Goal: Task Accomplishment & Management: Manage account settings

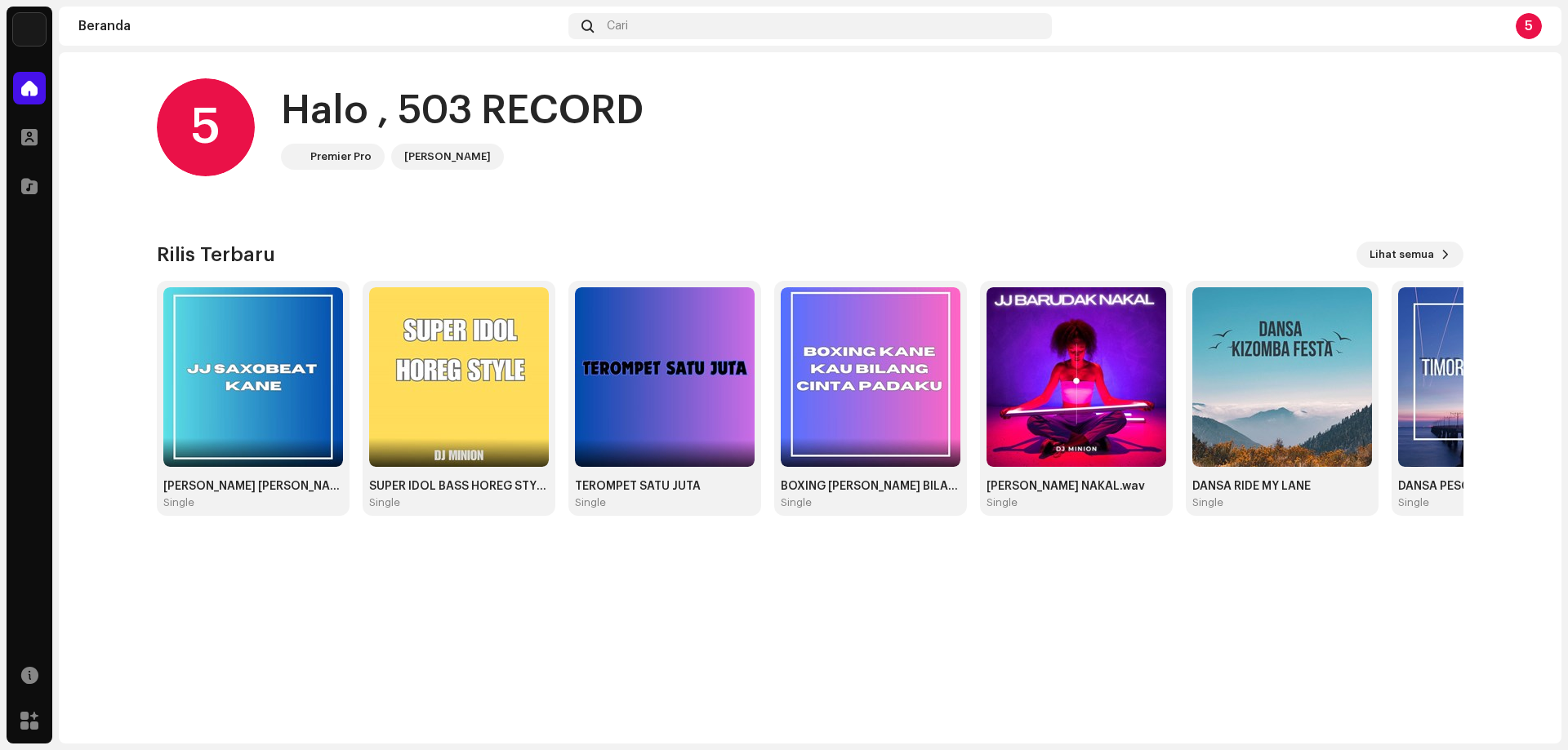
click at [417, 158] on div "[PERSON_NAME]" at bounding box center [447, 157] width 87 height 20
click at [1379, 253] on span "Lihat semua" at bounding box center [1402, 255] width 64 height 33
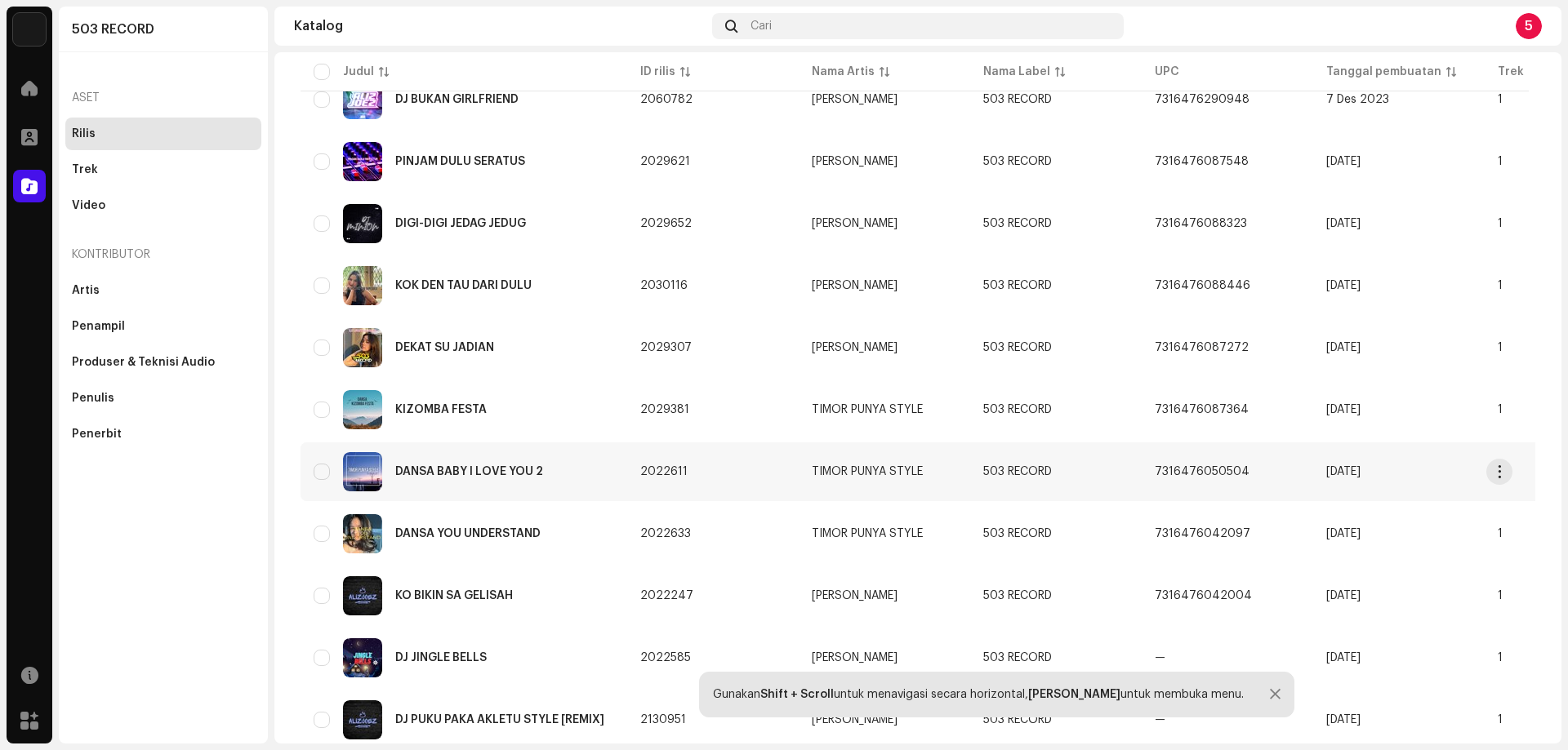
scroll to position [653, 0]
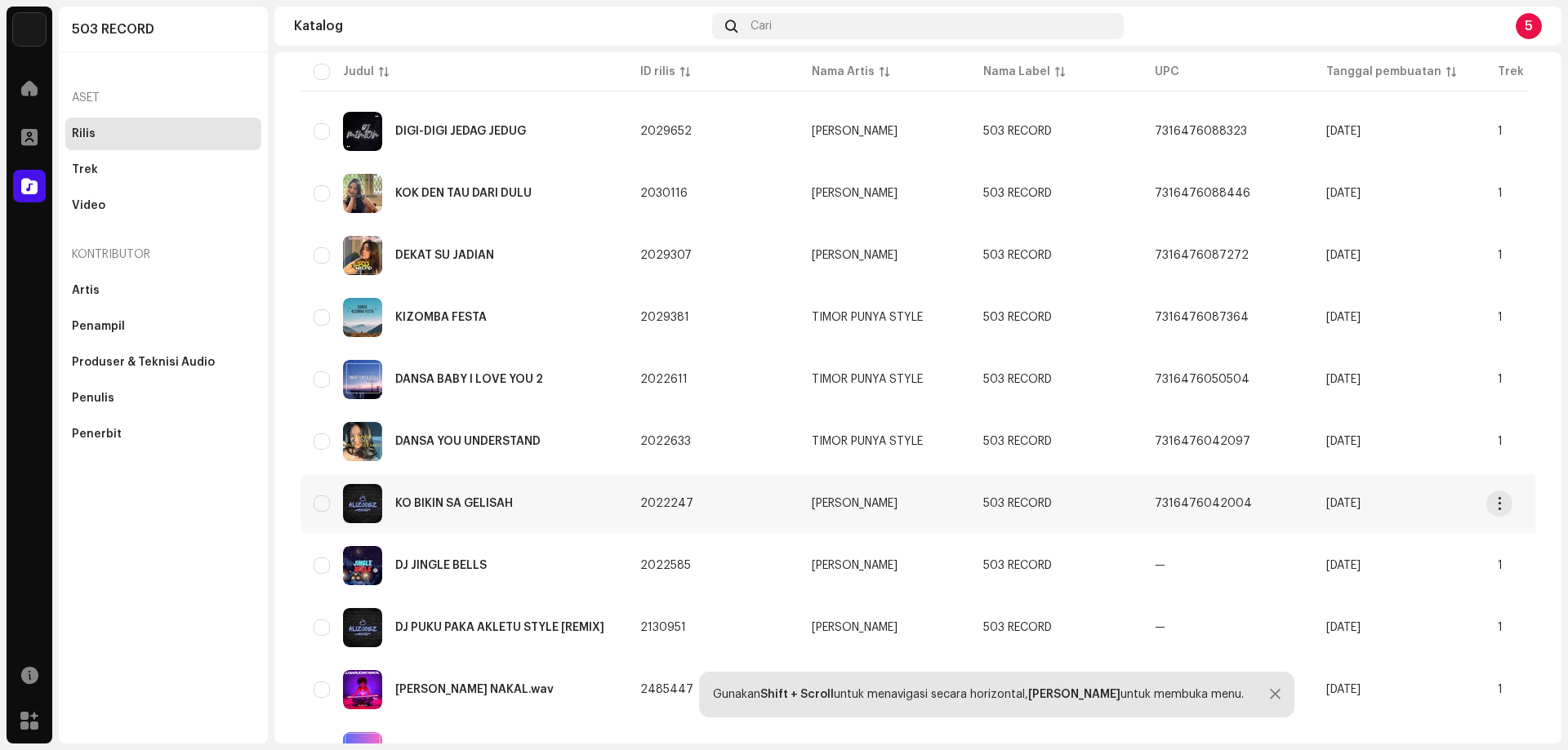
click at [373, 508] on img at bounding box center [362, 504] width 40 height 40
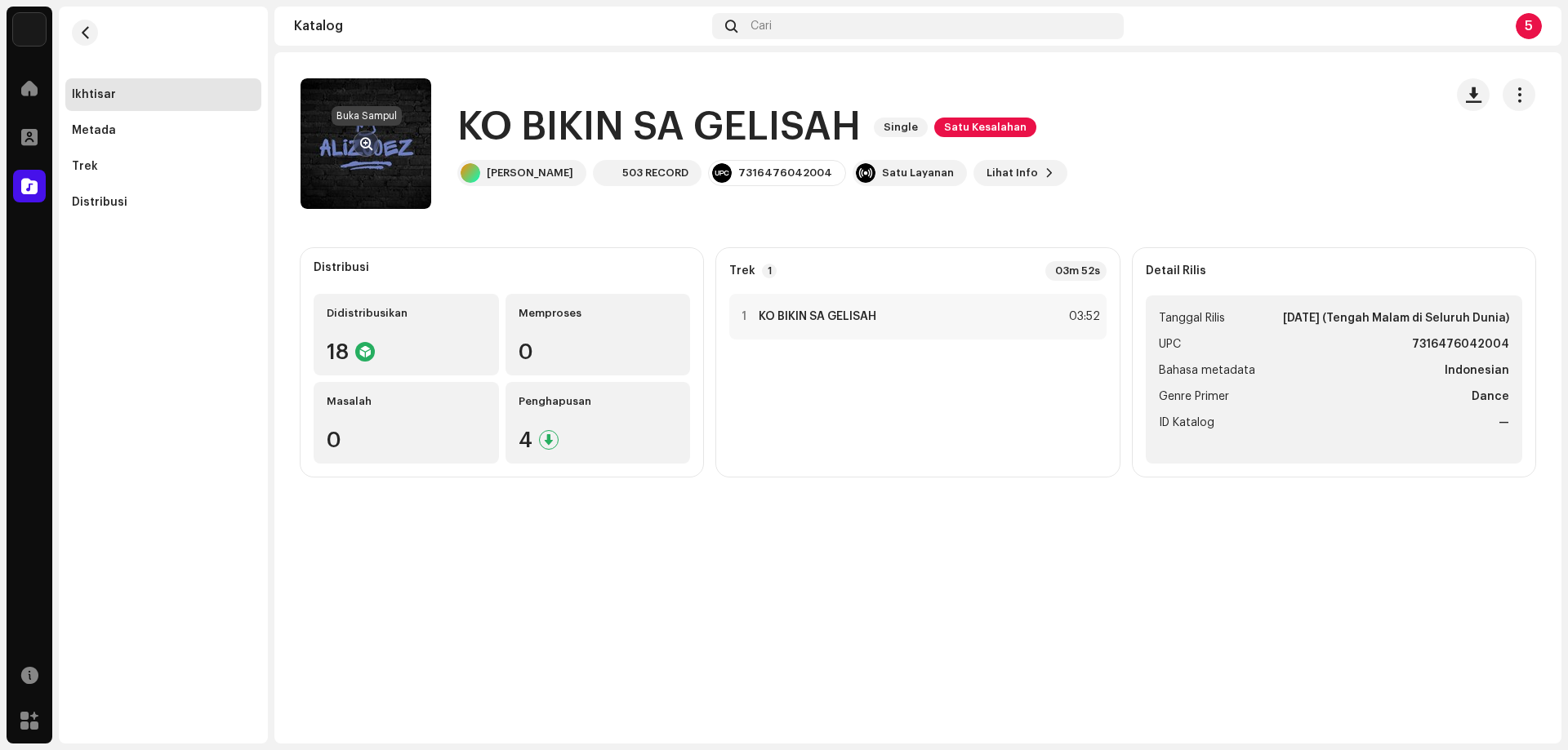
click at [365, 148] on span "button" at bounding box center [366, 143] width 12 height 13
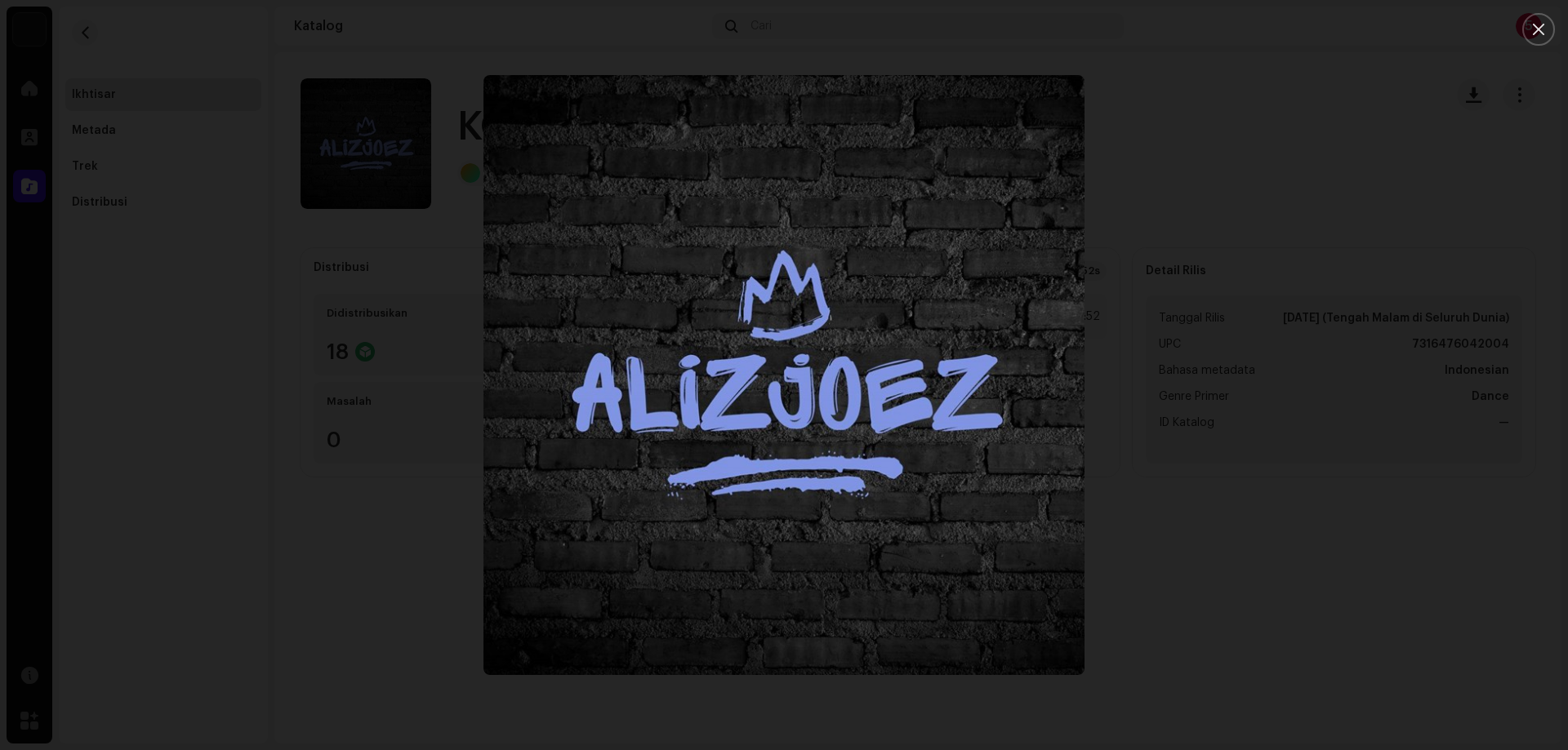
click at [1273, 168] on div at bounding box center [784, 375] width 1568 height 750
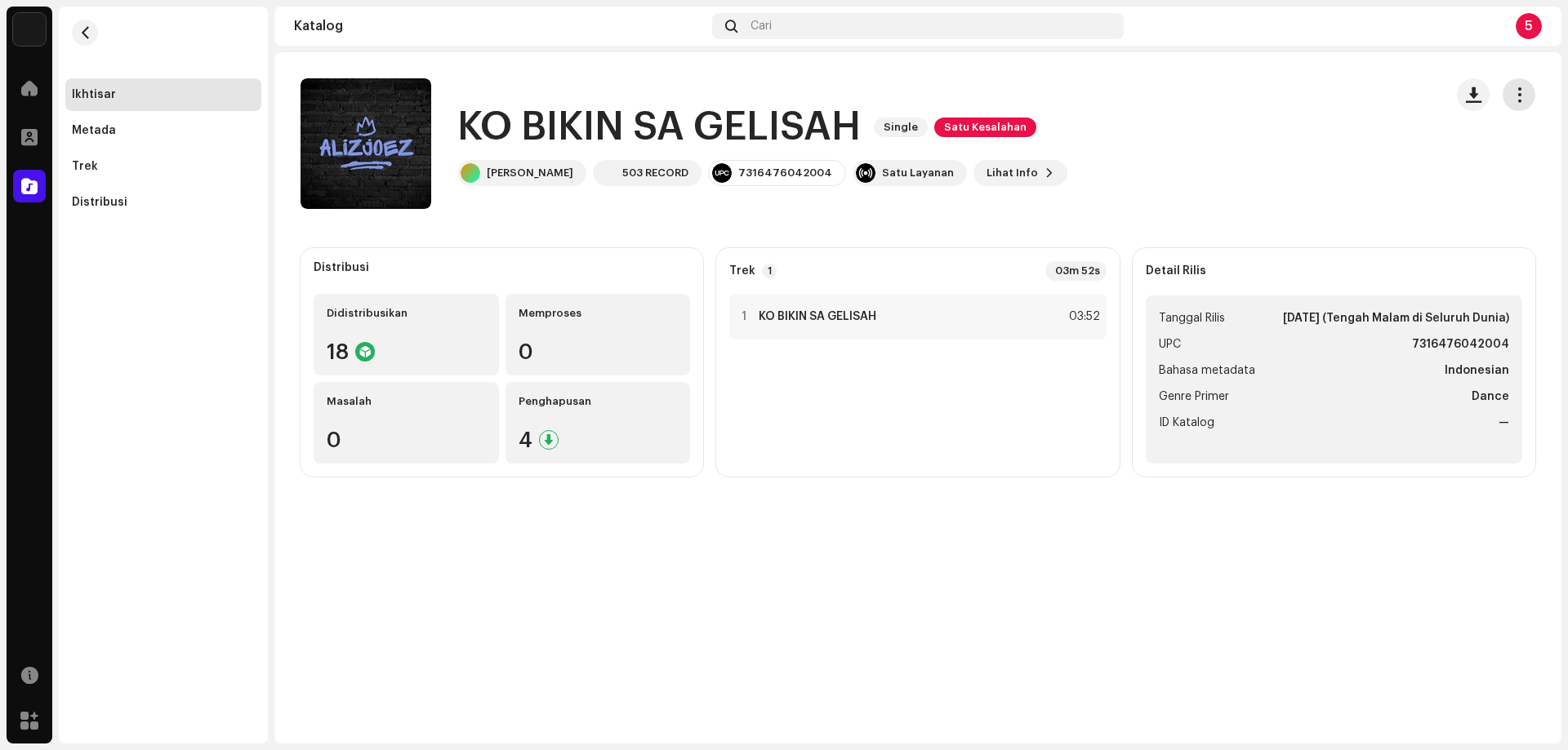
click at [1510, 95] on button "button" at bounding box center [1519, 94] width 33 height 33
click at [1359, 490] on catalog-releases-details-overview "KO BIKIN SA GELISAH Single Satu Kesalahan KO BIKIN SA GELISAH Single Satu Kesal…" at bounding box center [918, 277] width 1287 height 451
click at [958, 127] on span "Satu Kesalahan" at bounding box center [986, 127] width 102 height 20
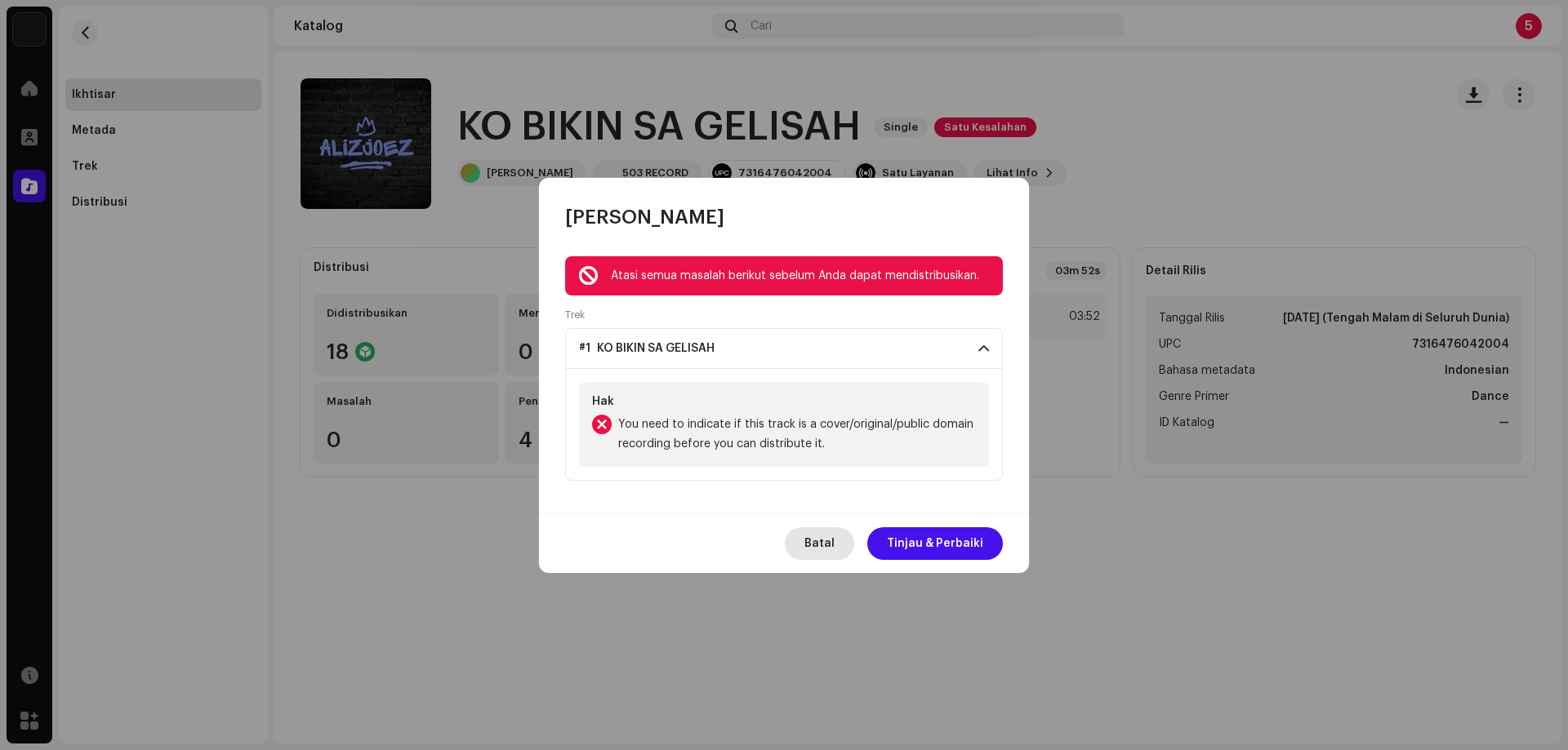
click at [826, 544] on span "Batal" at bounding box center [819, 543] width 30 height 33
